Goal: Task Accomplishment & Management: Manage account settings

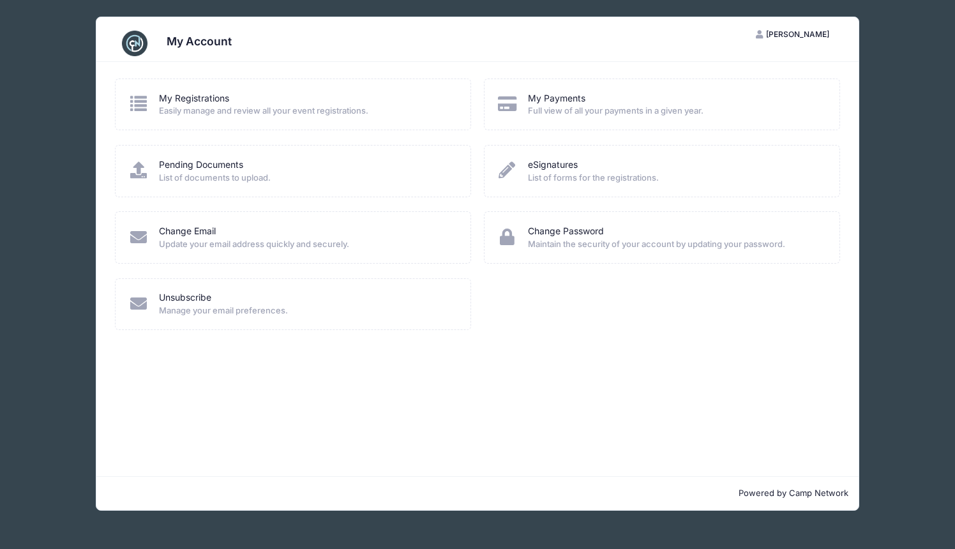
click at [146, 108] on icon at bounding box center [138, 103] width 21 height 17
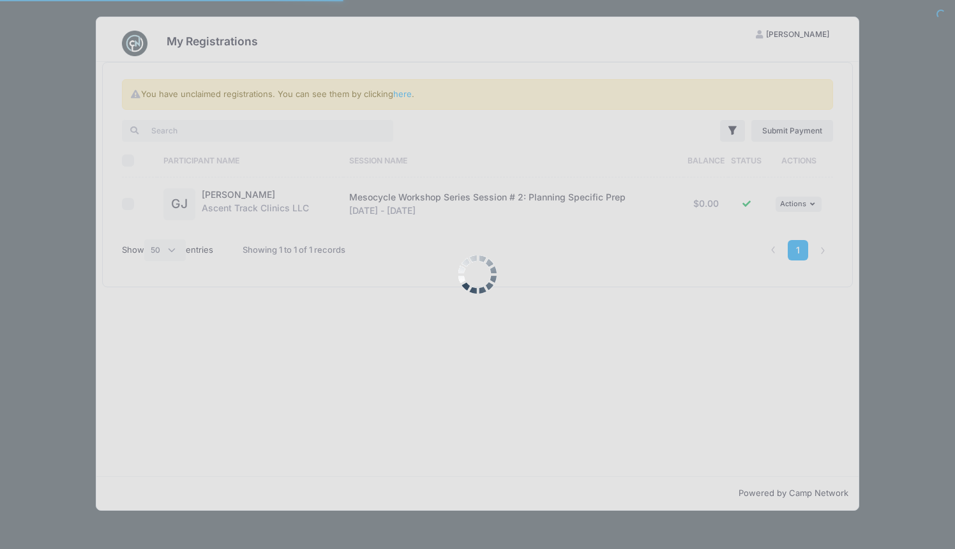
select select "50"
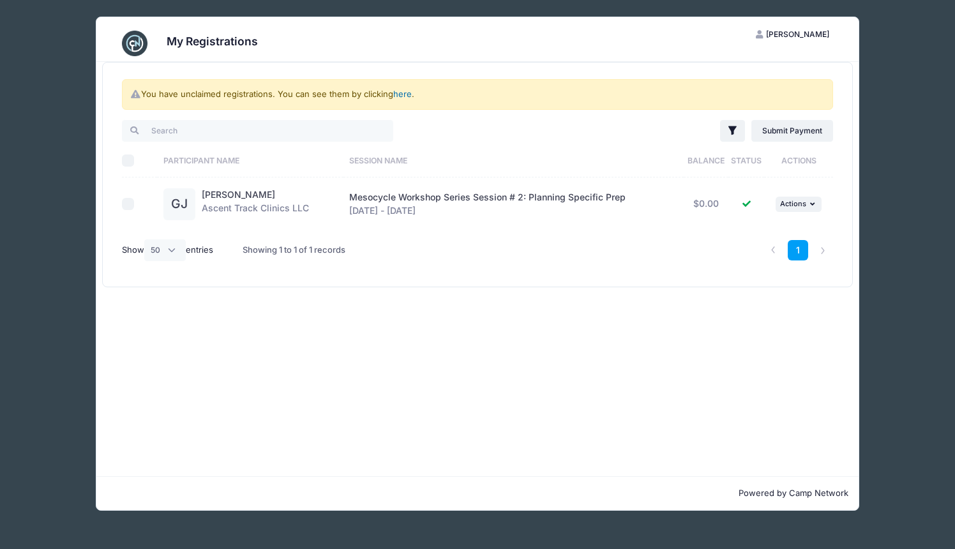
click at [404, 94] on link "here" at bounding box center [402, 94] width 19 height 10
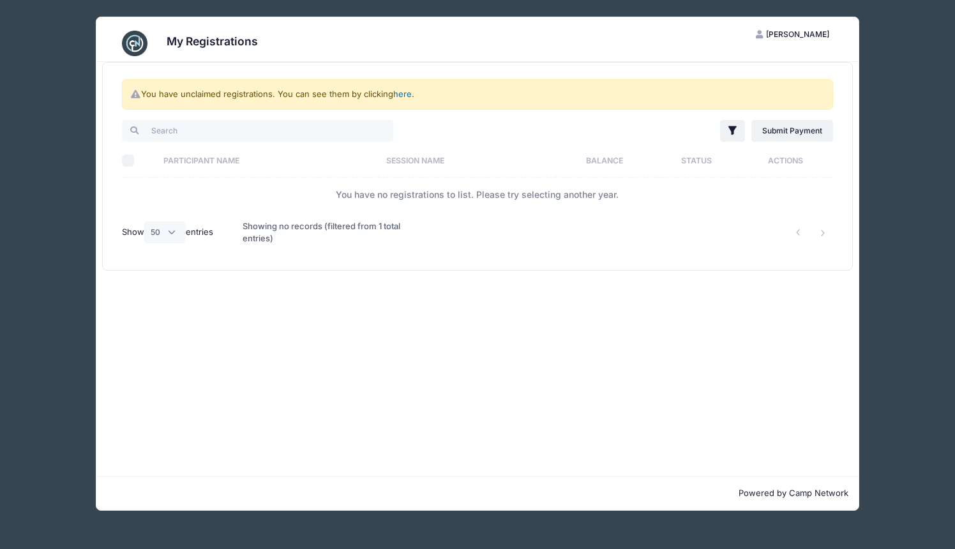
click at [404, 97] on link "here" at bounding box center [402, 94] width 19 height 10
click at [354, 237] on div "Showing no records (filtered from 1 total entries)" at bounding box center [327, 232] width 169 height 41
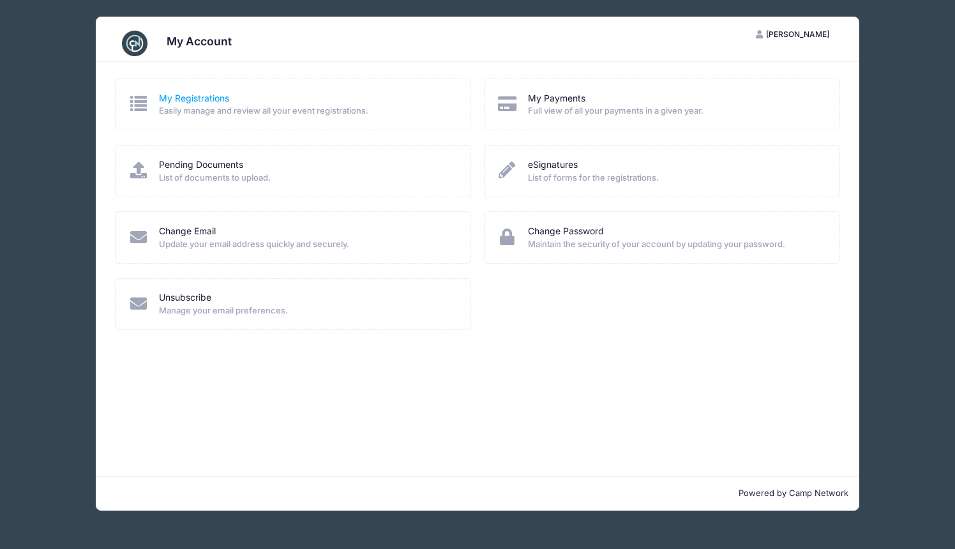
click at [216, 101] on link "My Registrations" at bounding box center [194, 98] width 70 height 13
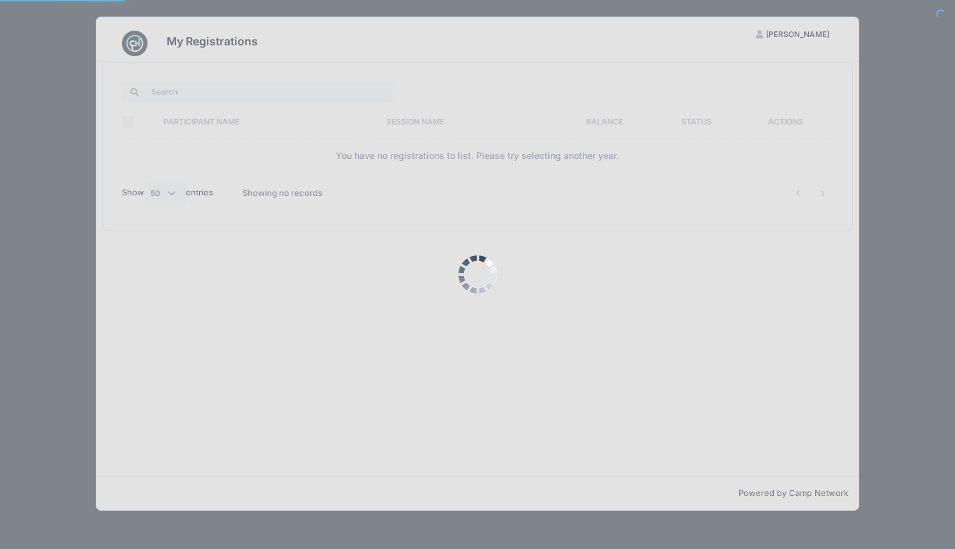
select select "50"
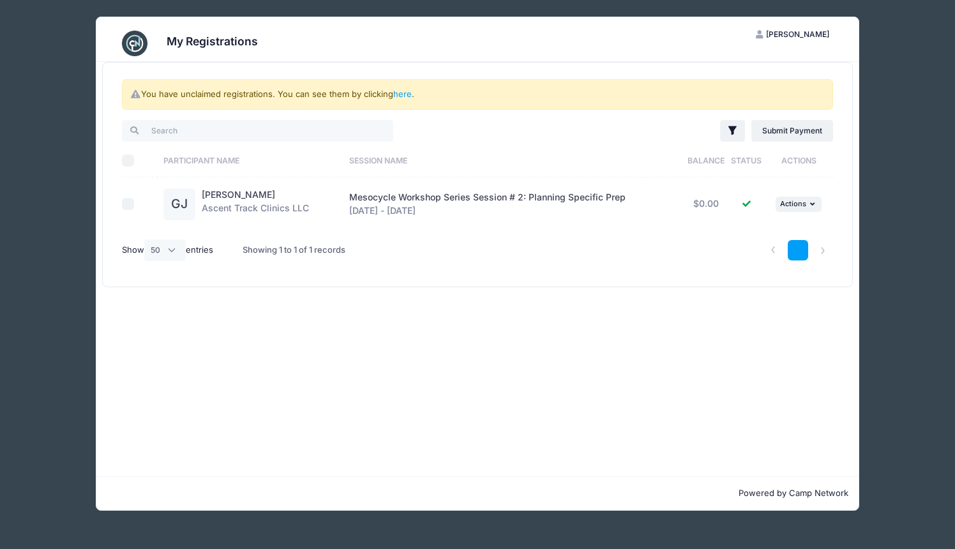
click at [802, 254] on link "1" at bounding box center [798, 250] width 21 height 21
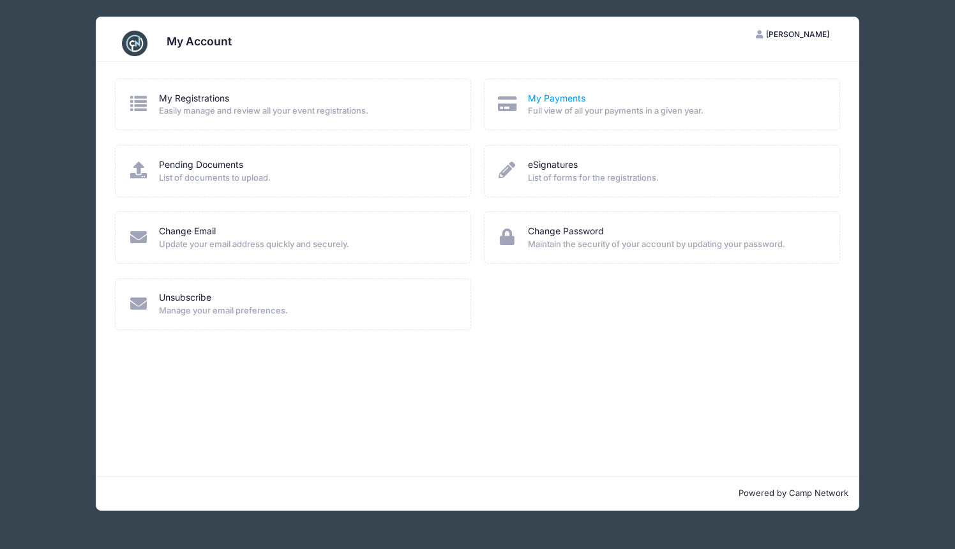
click at [538, 102] on link "My Payments" at bounding box center [556, 98] width 57 height 13
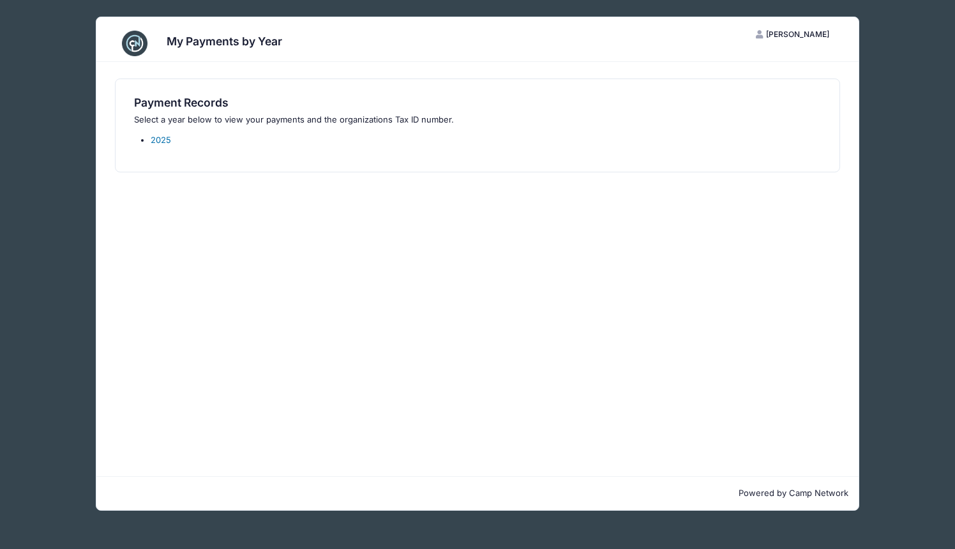
click at [162, 139] on link "2025" at bounding box center [161, 140] width 20 height 10
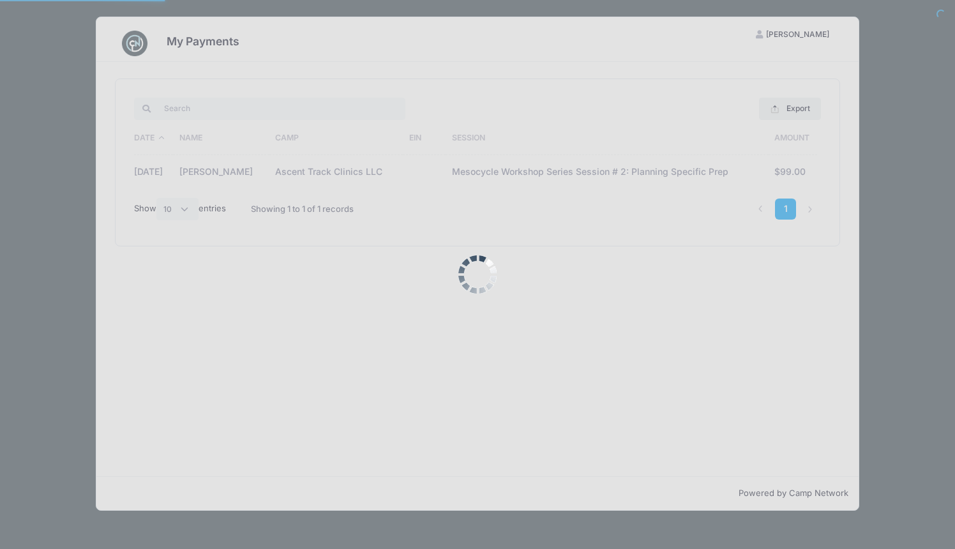
select select "10"
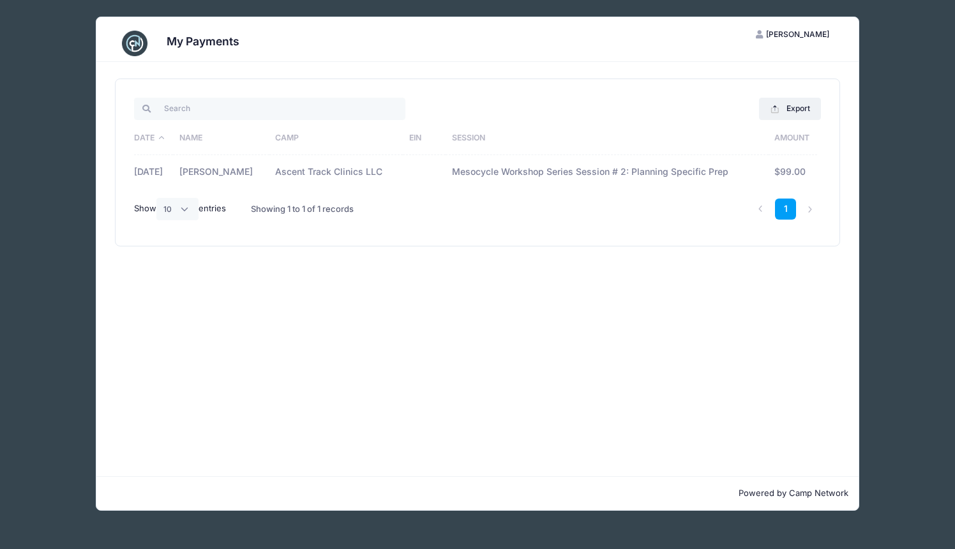
click at [162, 139] on th "Date" at bounding box center [153, 138] width 39 height 33
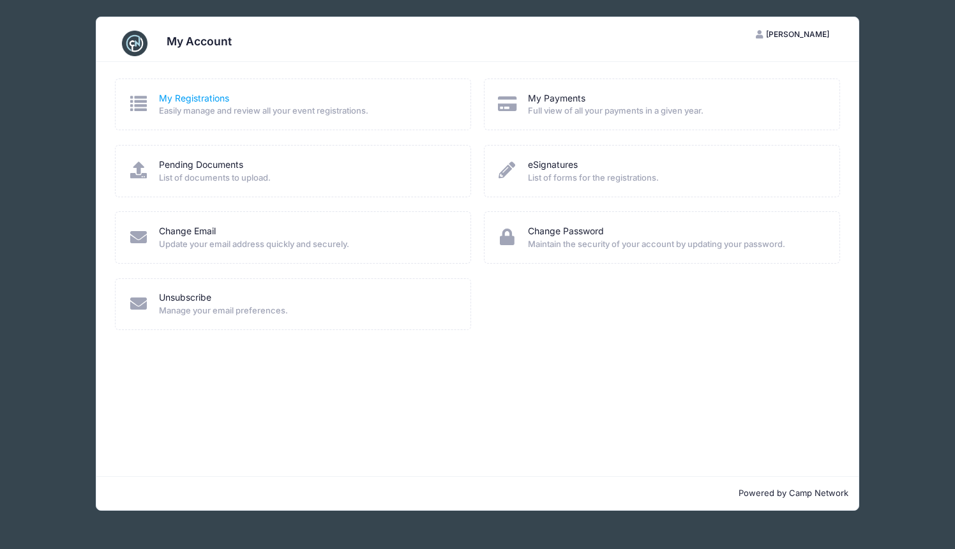
click at [220, 98] on link "My Registrations" at bounding box center [194, 98] width 70 height 13
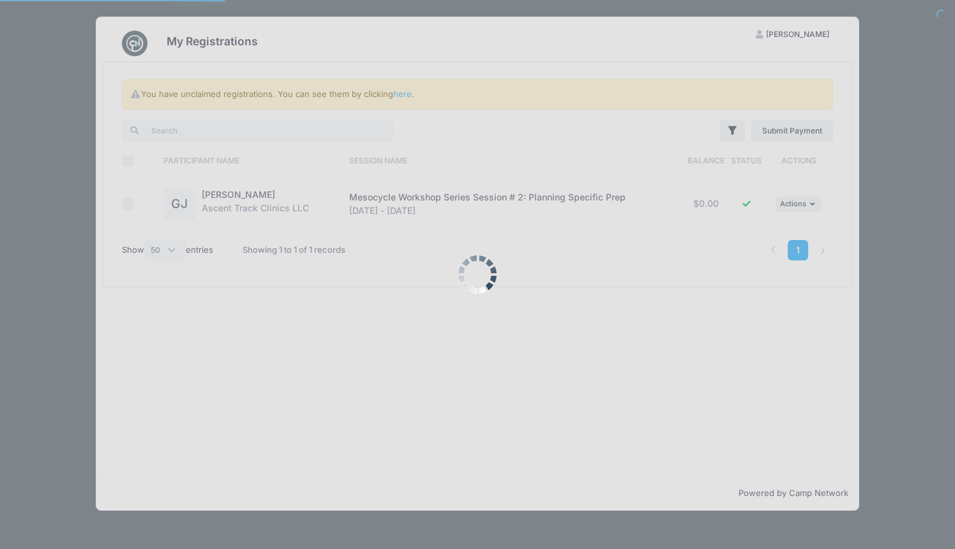
select select "50"
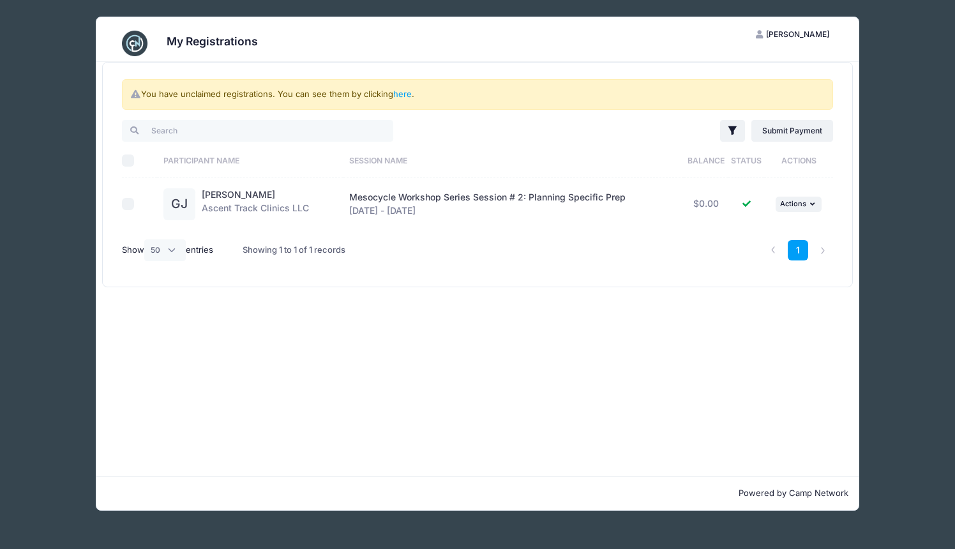
drag, startPoint x: 348, startPoint y: 194, endPoint x: 358, endPoint y: 219, distance: 26.9
click at [358, 219] on td "Mesocycle Workshop Series Session # 2: Planning Specific Prep Oct 13 - Oct 13, …" at bounding box center [513, 203] width 340 height 53
copy div "Mesocycle Workshop Series Session # 2: Planning Specific Prep Oct 13 - Oct 13, …"
